Goal: Task Accomplishment & Management: Use online tool/utility

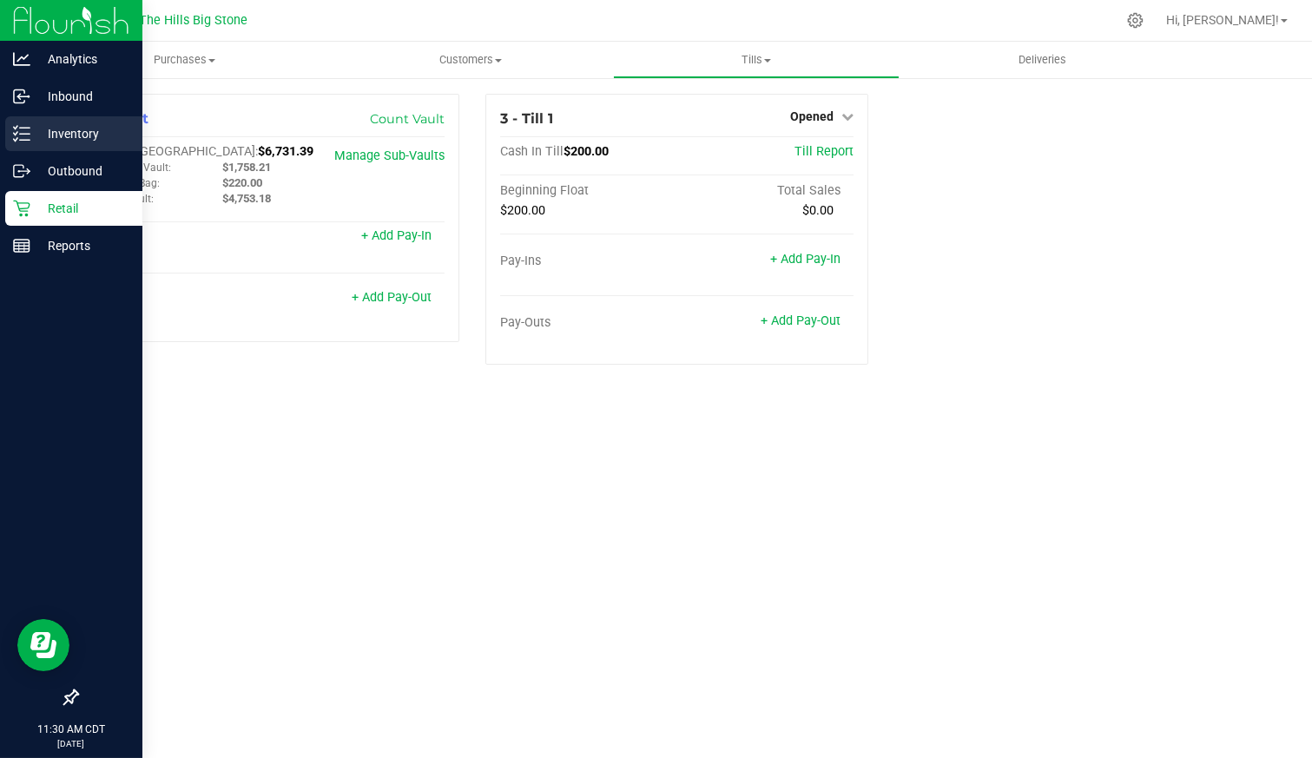
click at [20, 136] on icon at bounding box center [21, 133] width 17 height 17
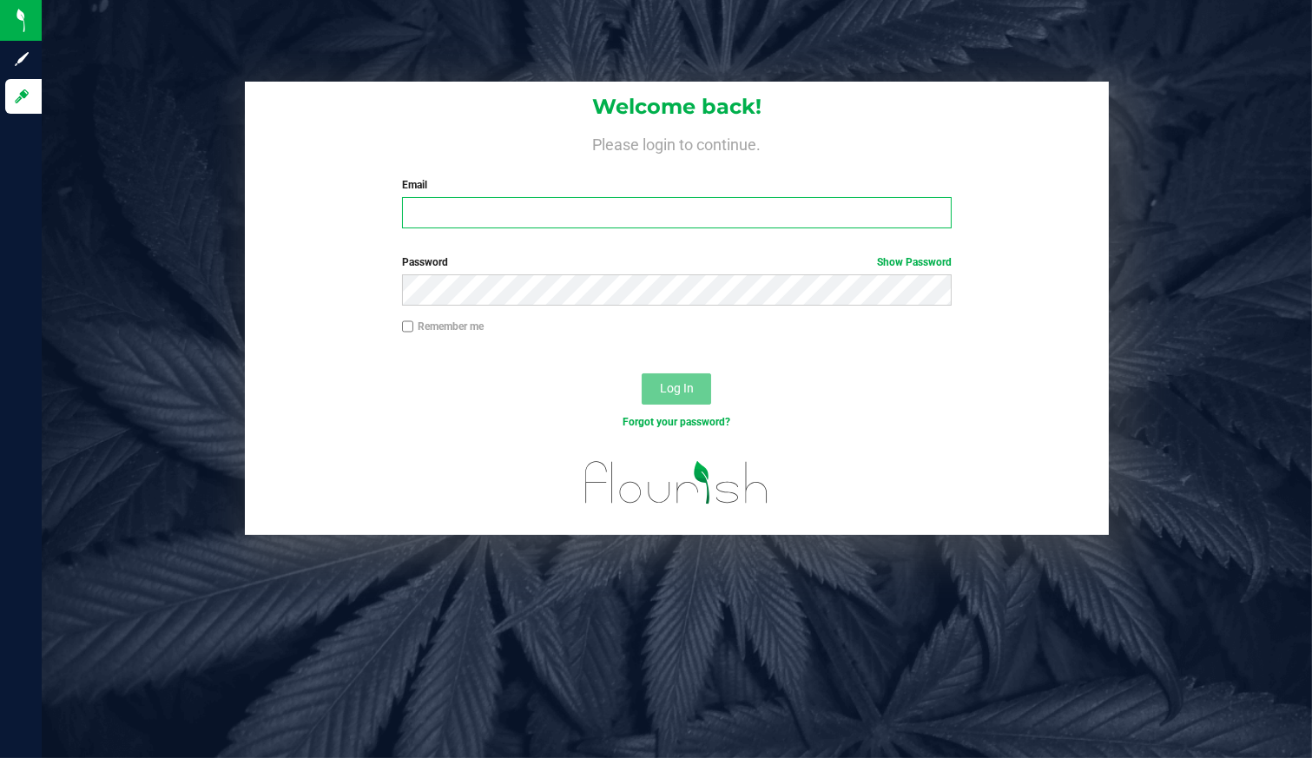
type input "[EMAIL_ADDRESS][DOMAIN_NAME]"
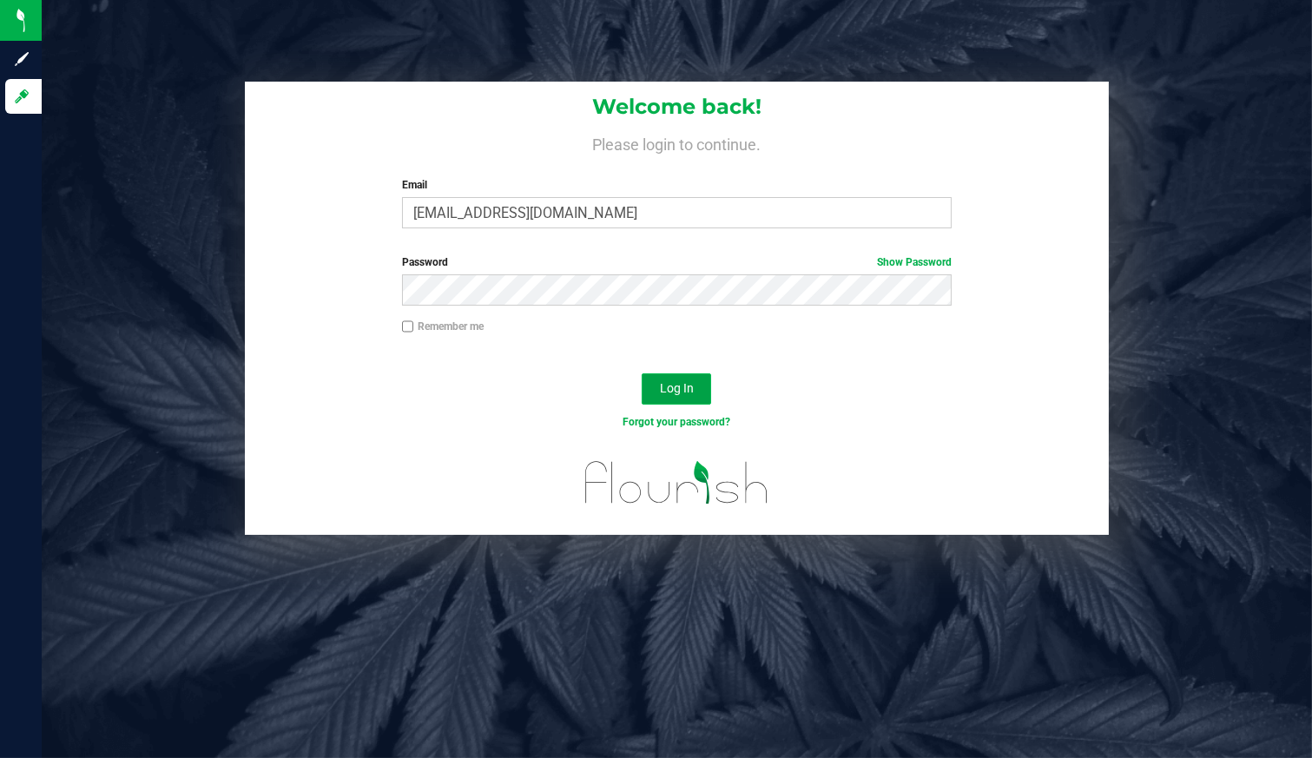
click at [683, 380] on button "Log In" at bounding box center [676, 388] width 69 height 31
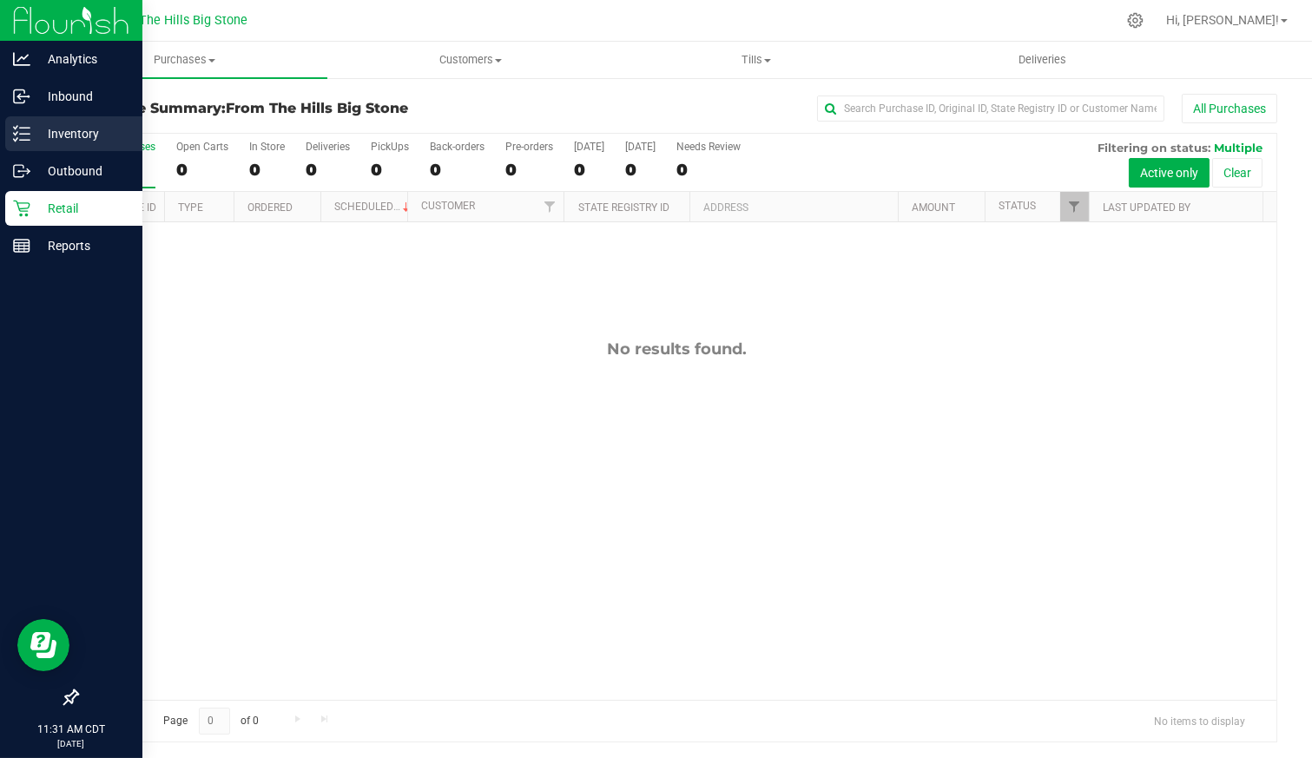
click at [30, 131] on p "Inventory" at bounding box center [82, 133] width 104 height 21
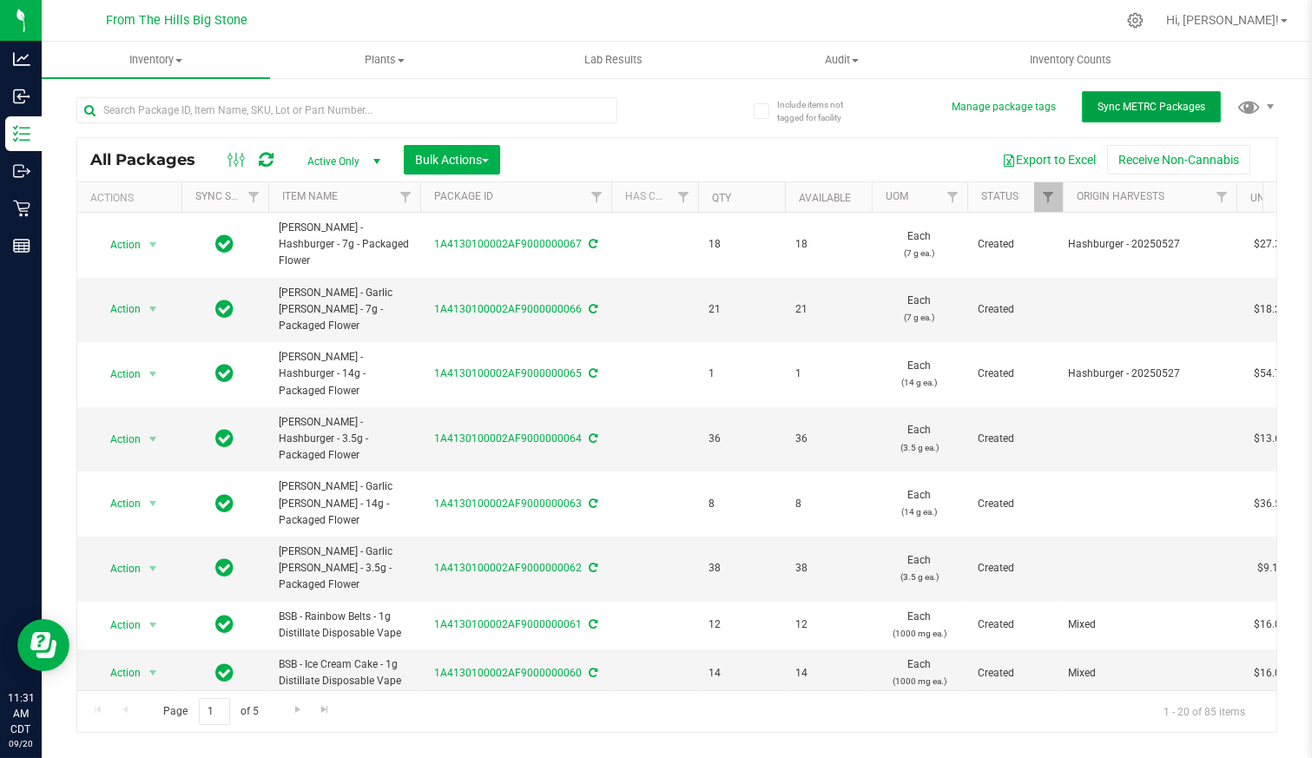
click at [1120, 113] on span "Sync METRC Packages" at bounding box center [1152, 107] width 108 height 12
click at [1045, 162] on button "Export to Excel" at bounding box center [1049, 160] width 116 height 30
